Goal: Task Accomplishment & Management: Use online tool/utility

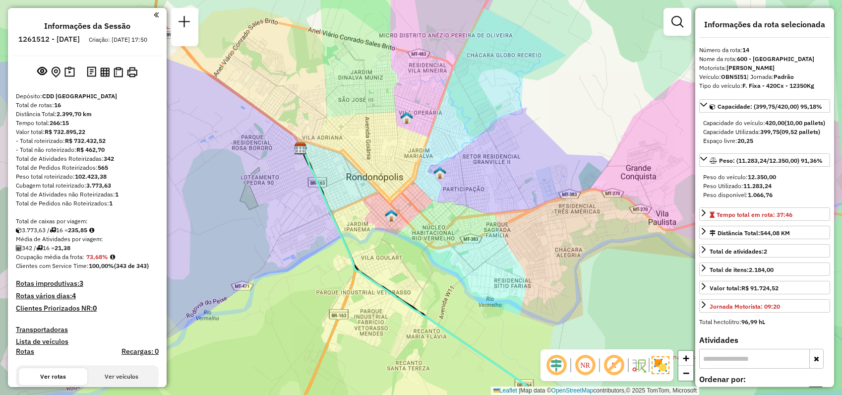
select select "**********"
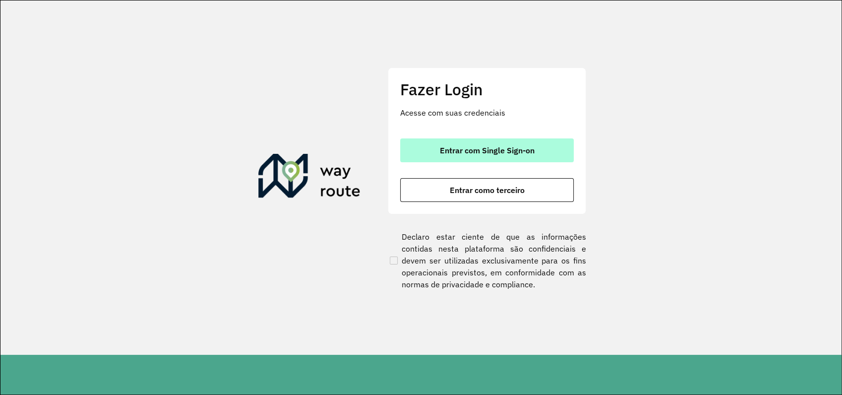
click at [486, 149] on span "Entrar com Single Sign-on" at bounding box center [487, 150] width 95 height 8
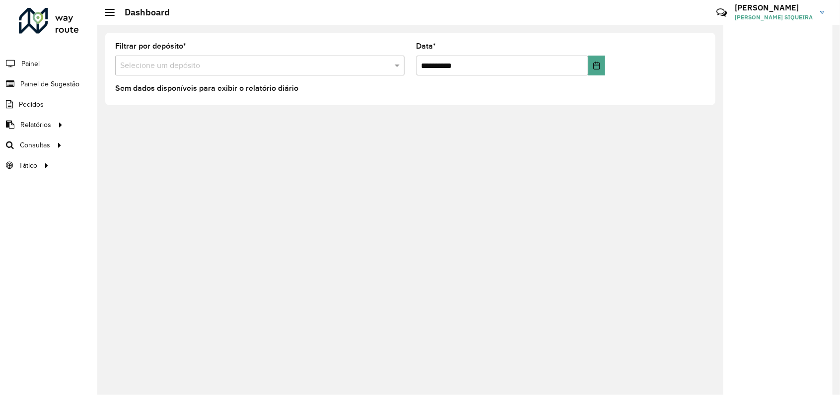
click at [180, 64] on input "text" at bounding box center [249, 66] width 259 height 12
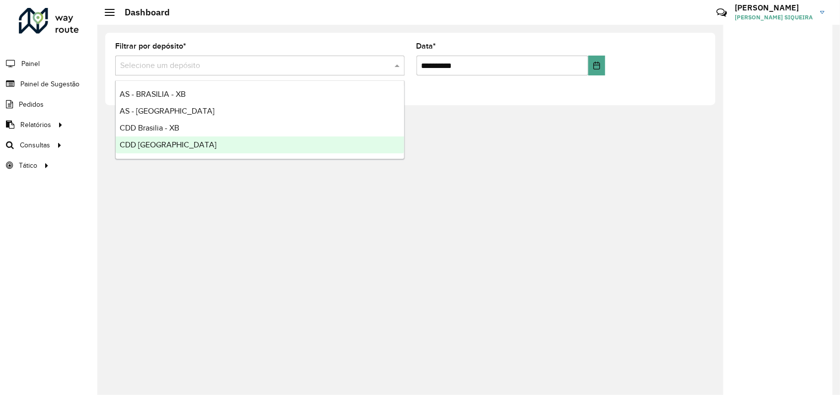
click at [166, 143] on span "CDD [GEOGRAPHIC_DATA]" at bounding box center [168, 144] width 97 height 8
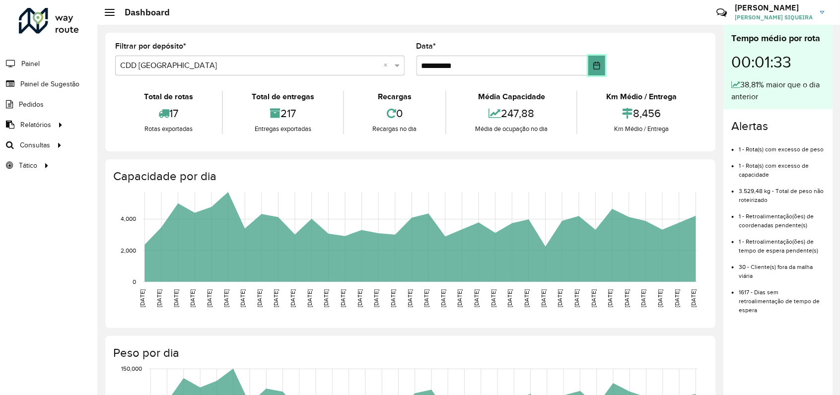
click at [594, 66] on icon "Choose Date" at bounding box center [596, 66] width 8 height 8
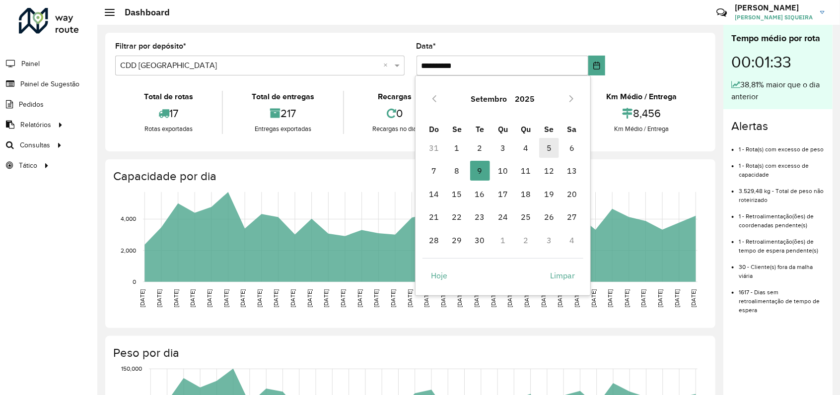
click at [551, 147] on span "5" at bounding box center [549, 148] width 20 height 20
type input "**********"
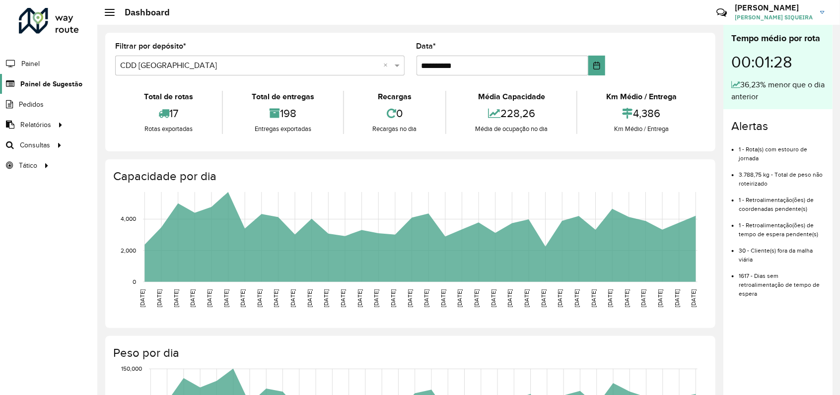
click at [48, 84] on span "Painel de Sugestão" at bounding box center [51, 84] width 62 height 10
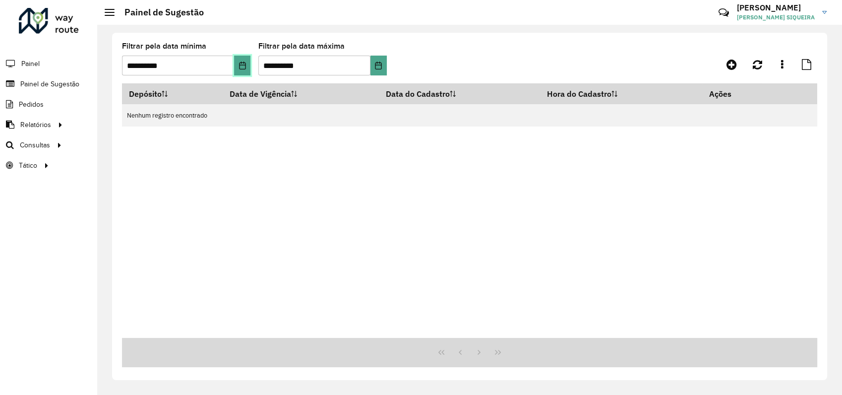
click at [241, 67] on icon "Choose Date" at bounding box center [243, 66] width 8 height 8
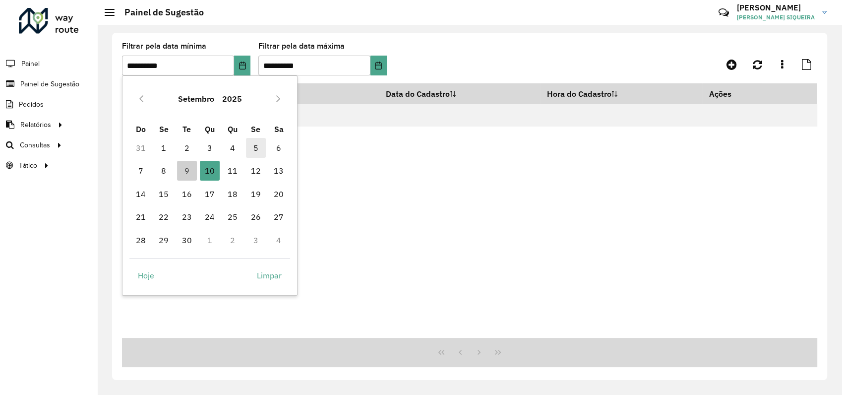
click at [258, 147] on span "5" at bounding box center [256, 148] width 20 height 20
type input "**********"
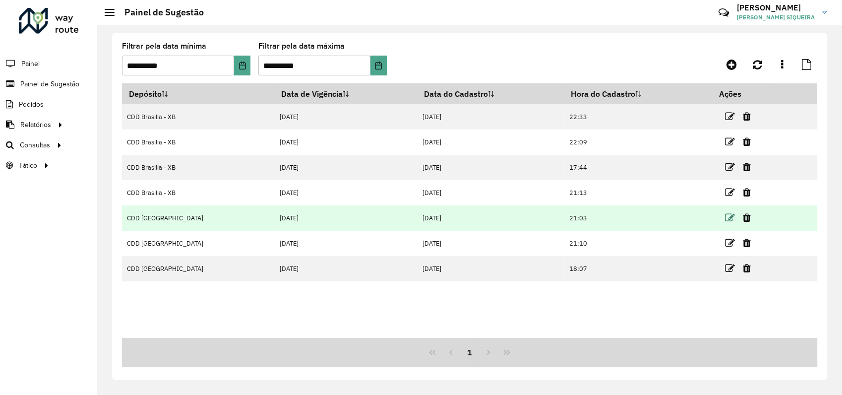
click at [726, 217] on icon at bounding box center [730, 218] width 10 height 10
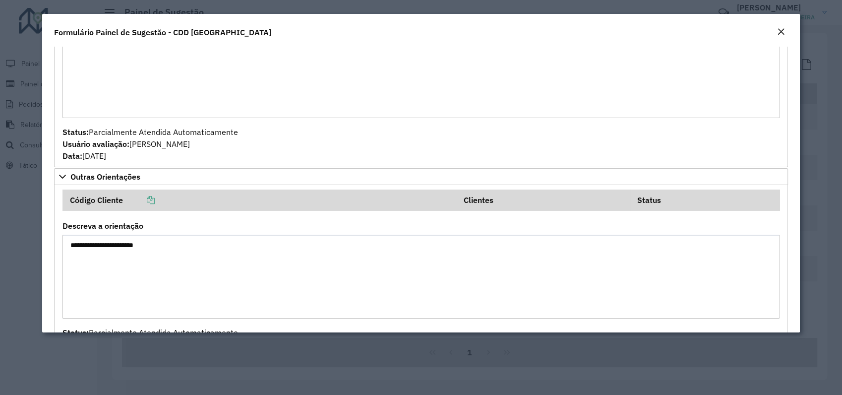
scroll to position [708, 0]
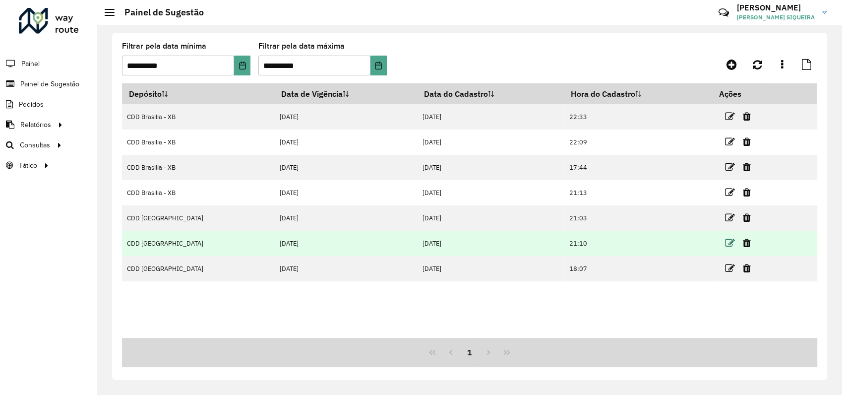
click at [725, 244] on icon at bounding box center [730, 243] width 10 height 10
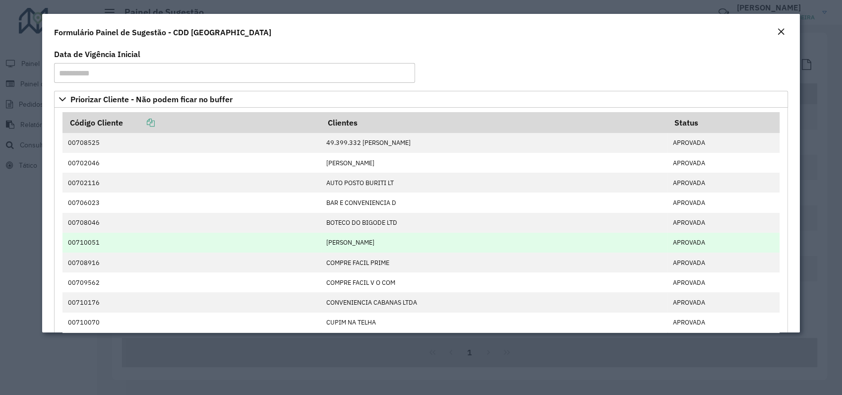
scroll to position [767, 0]
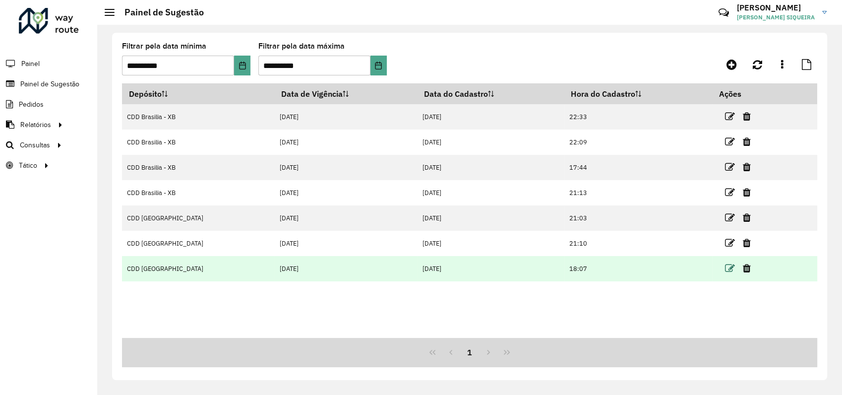
click at [725, 266] on icon at bounding box center [730, 268] width 10 height 10
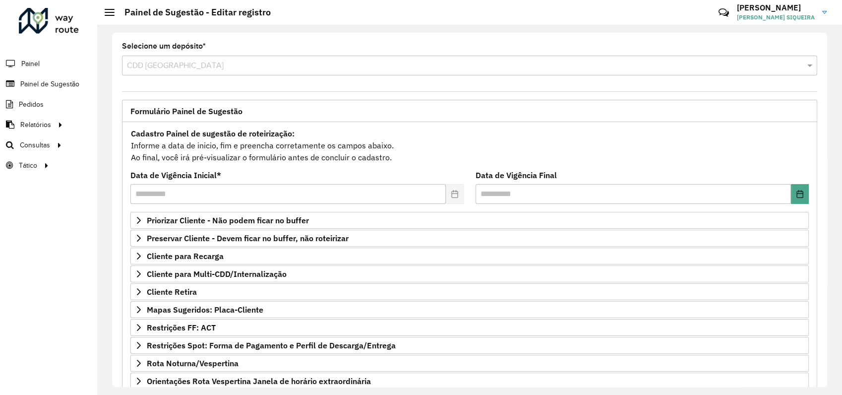
scroll to position [98, 0]
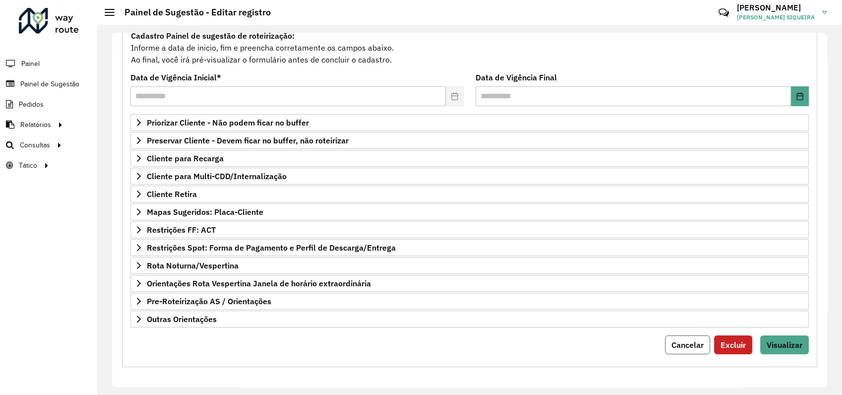
click at [675, 344] on span "Cancelar" at bounding box center [688, 345] width 32 height 10
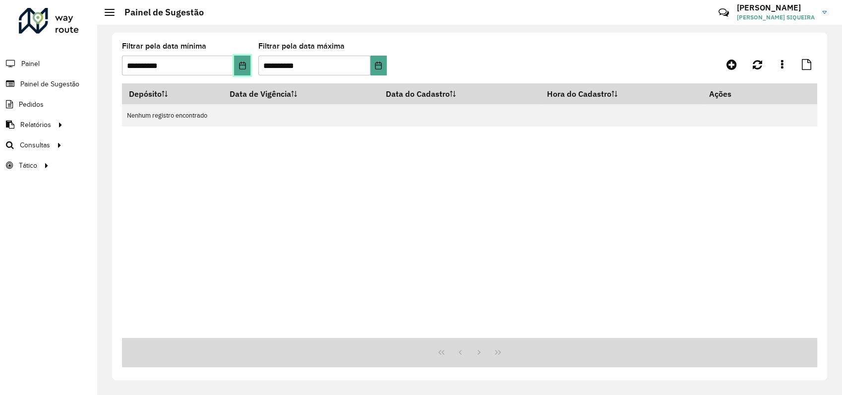
click at [241, 65] on icon "Choose Date" at bounding box center [242, 66] width 6 height 8
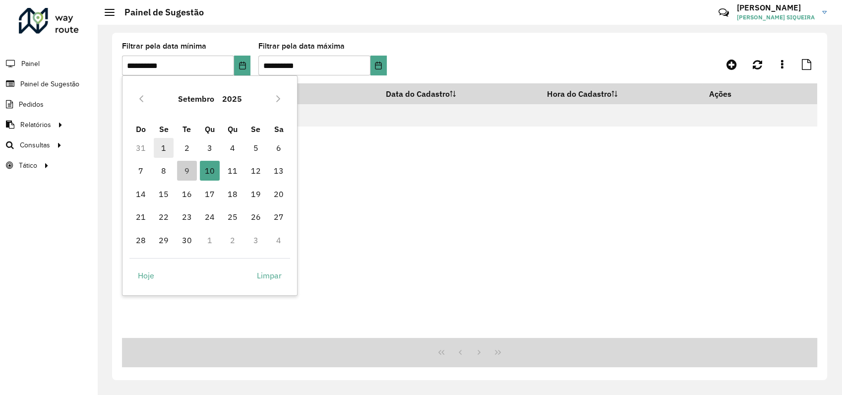
click at [165, 151] on span "1" at bounding box center [164, 148] width 20 height 20
type input "**********"
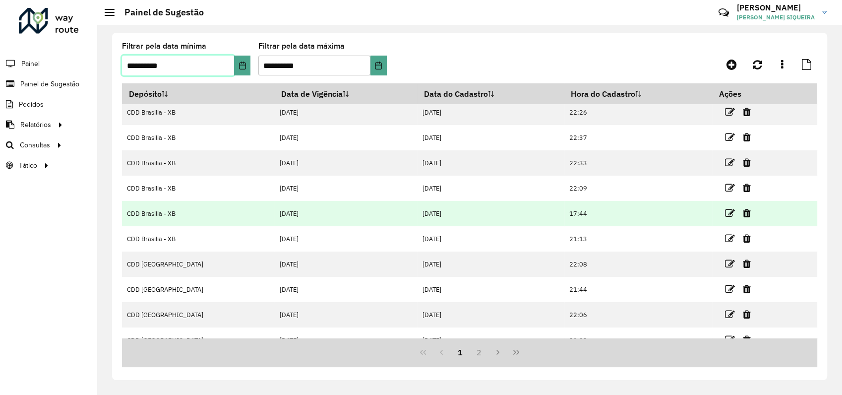
scroll to position [69, 0]
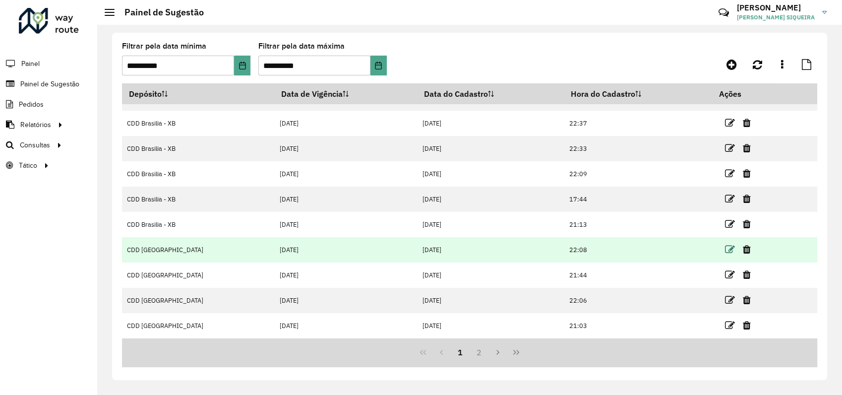
click at [725, 250] on icon at bounding box center [730, 250] width 10 height 10
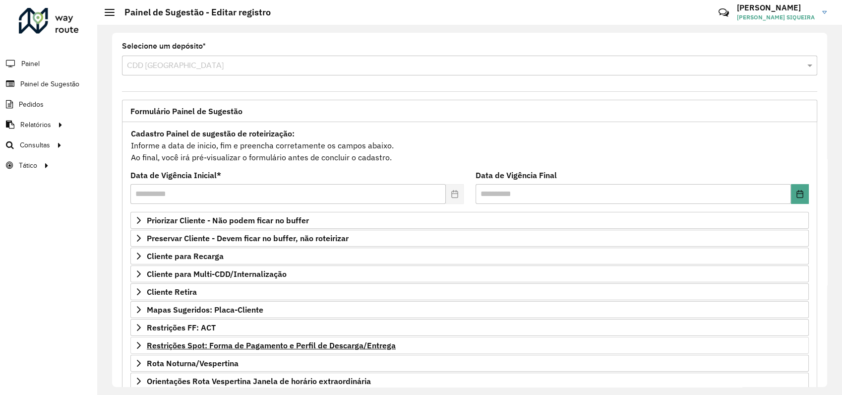
scroll to position [98, 0]
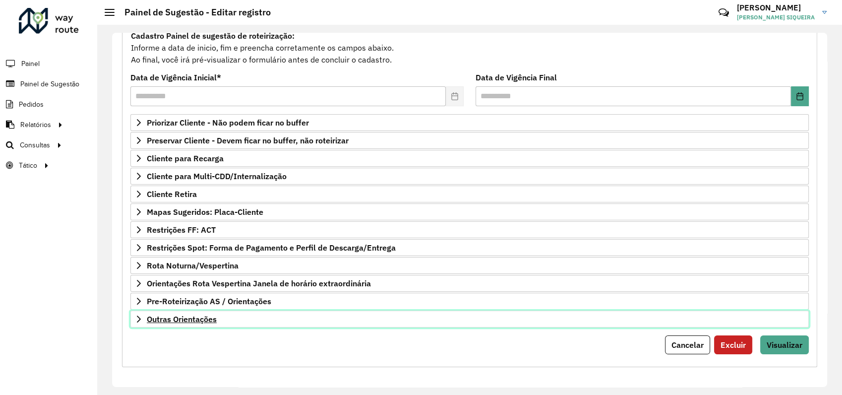
click at [182, 319] on span "Outras Orientações" at bounding box center [182, 319] width 70 height 8
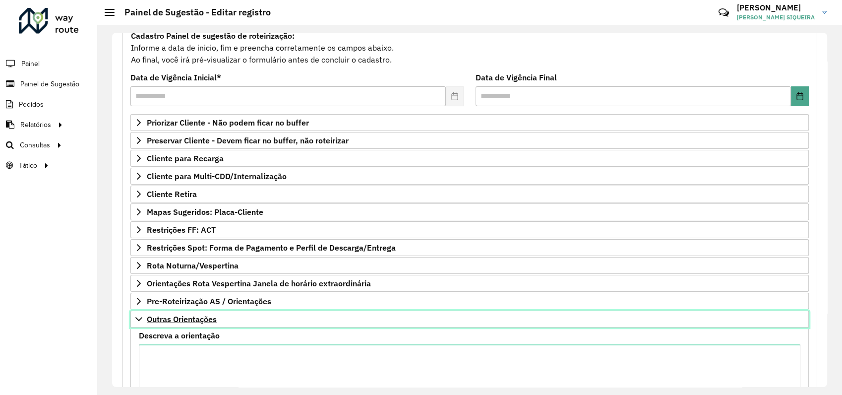
click at [182, 319] on span "Outras Orientações" at bounding box center [182, 319] width 70 height 8
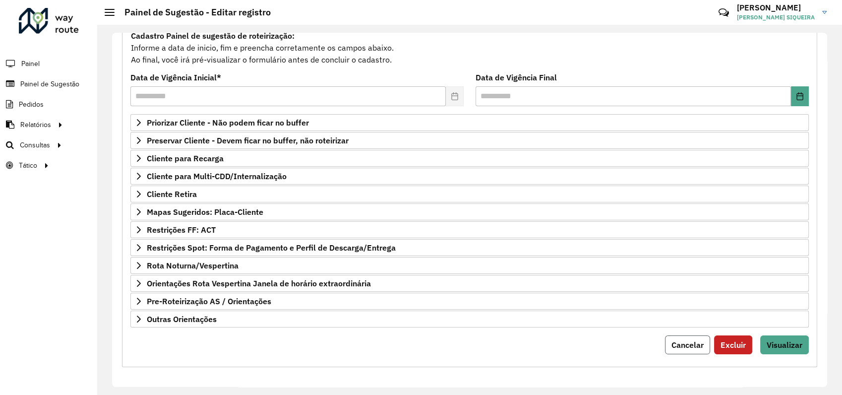
click at [672, 341] on span "Cancelar" at bounding box center [688, 345] width 32 height 10
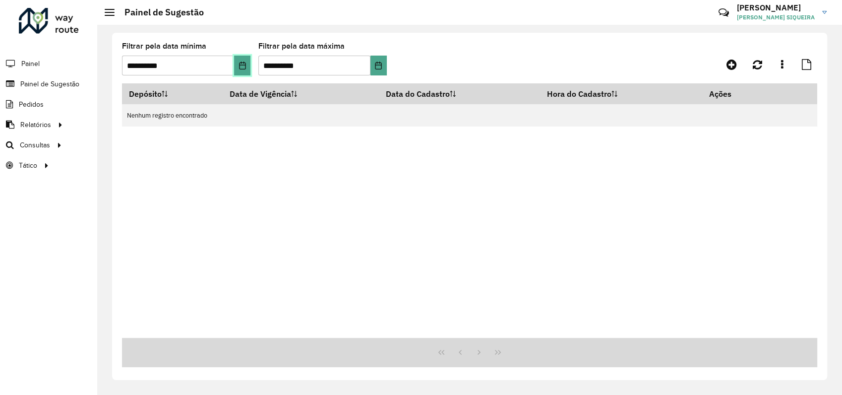
click at [241, 67] on icon "Choose Date" at bounding box center [243, 66] width 8 height 8
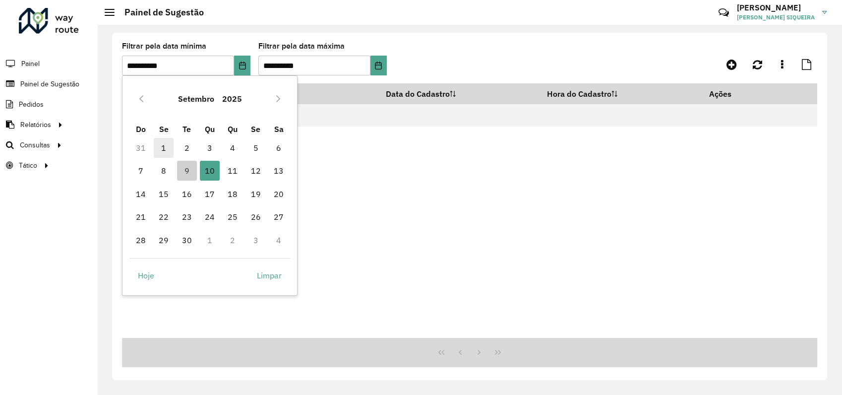
click at [166, 150] on span "1" at bounding box center [164, 148] width 20 height 20
type input "**********"
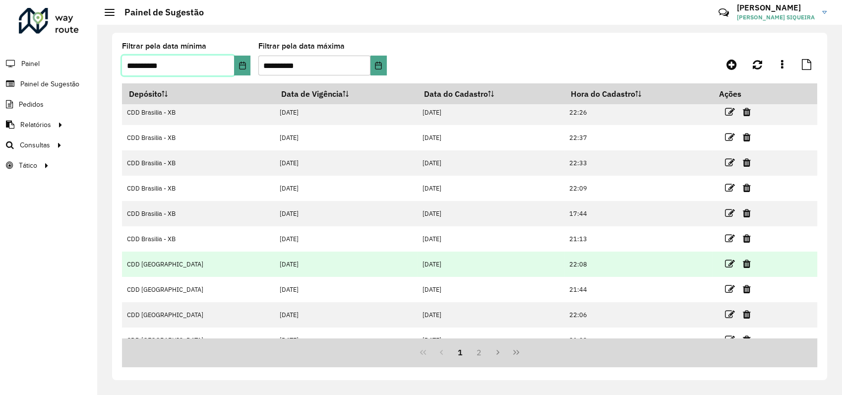
scroll to position [69, 0]
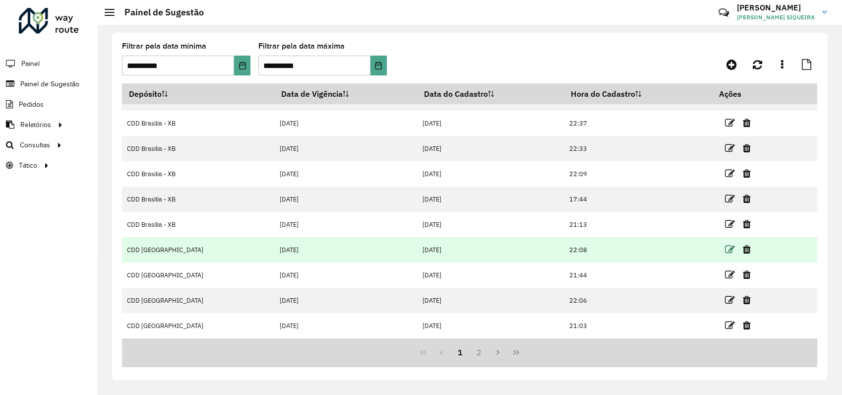
click at [725, 249] on icon at bounding box center [730, 250] width 10 height 10
